Goal: Task Accomplishment & Management: Manage account settings

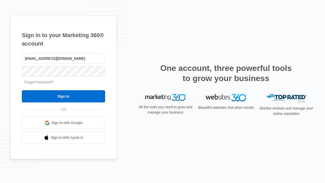
type input "dankie614@gmail.com"
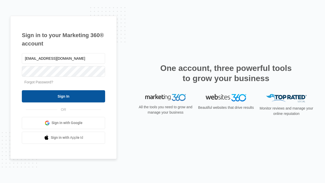
click at [63, 96] on input "Sign In" at bounding box center [63, 96] width 83 height 12
